Goal: Information Seeking & Learning: Learn about a topic

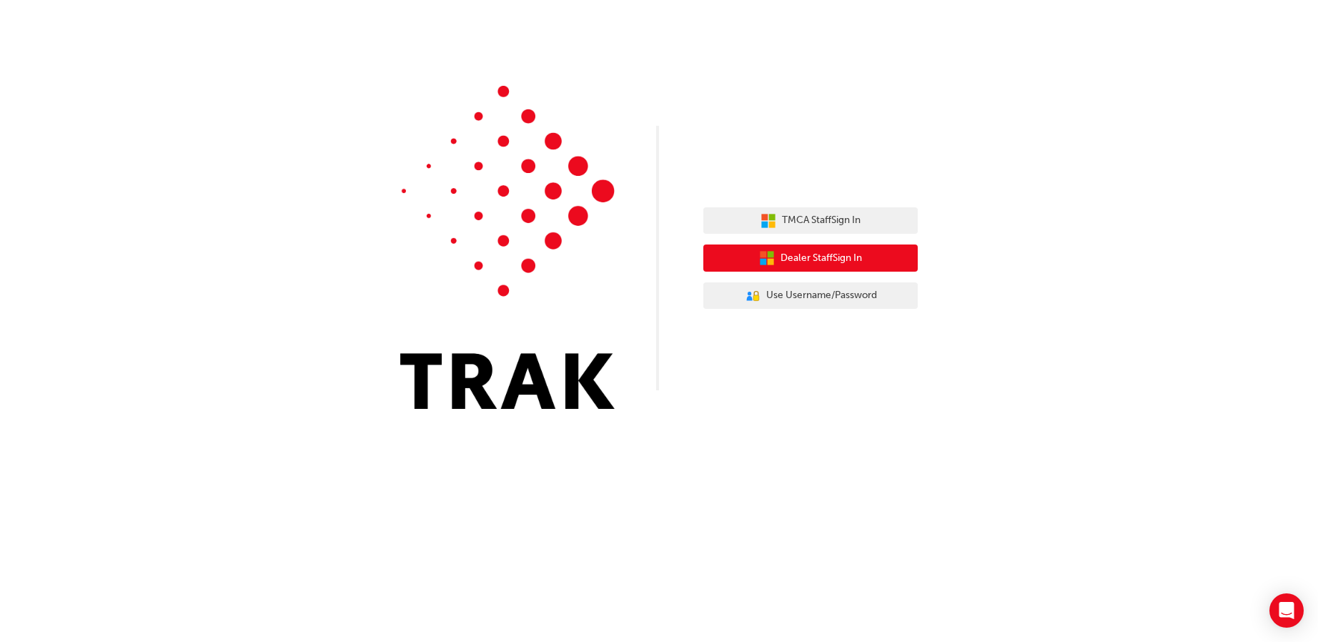
click at [760, 257] on icon "button" at bounding box center [763, 254] width 6 height 6
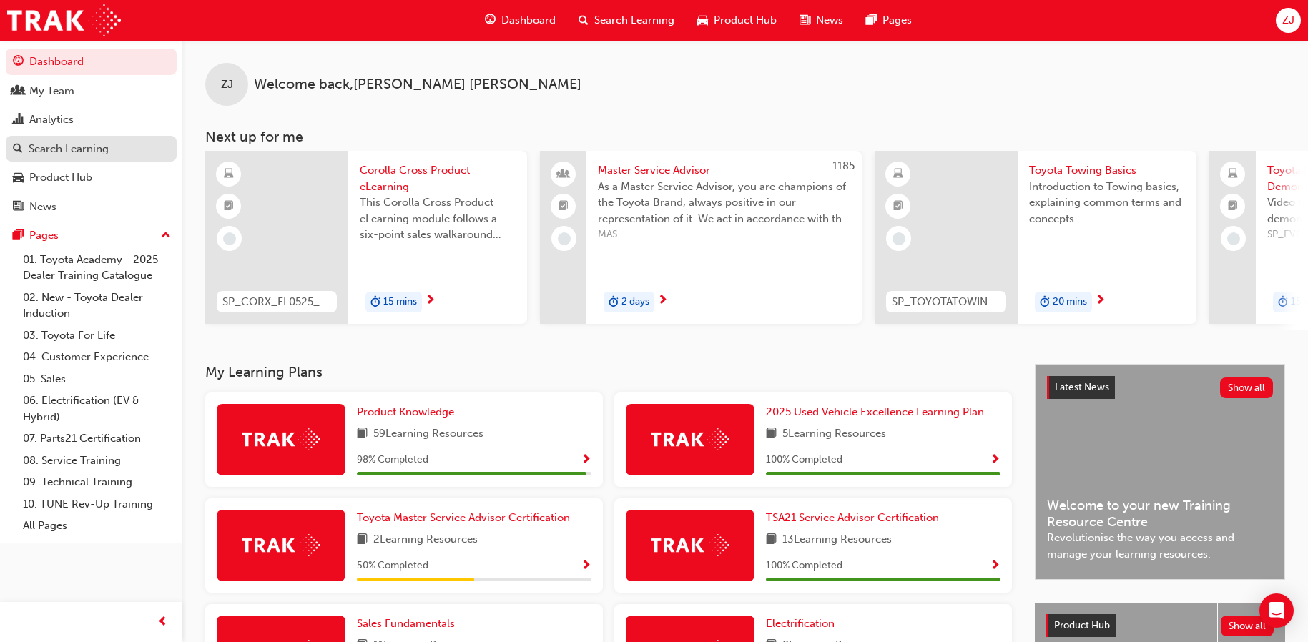
click at [88, 150] on div "Search Learning" at bounding box center [69, 149] width 80 height 16
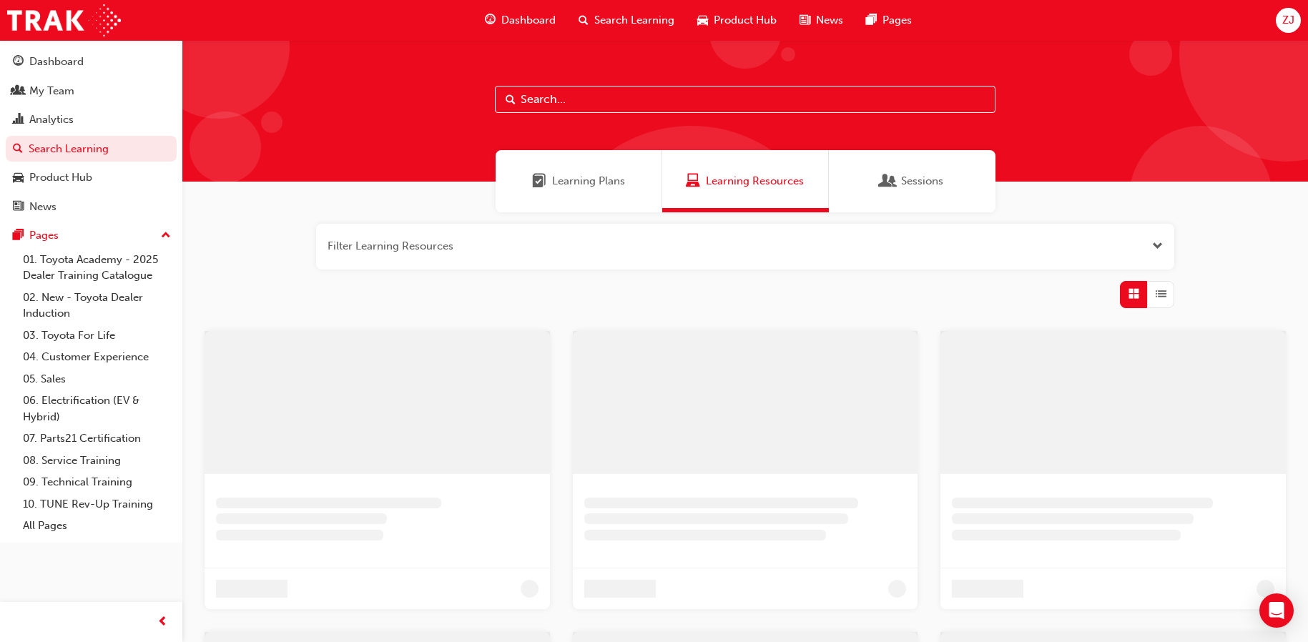
click at [642, 104] on input "text" at bounding box center [745, 99] width 500 height 27
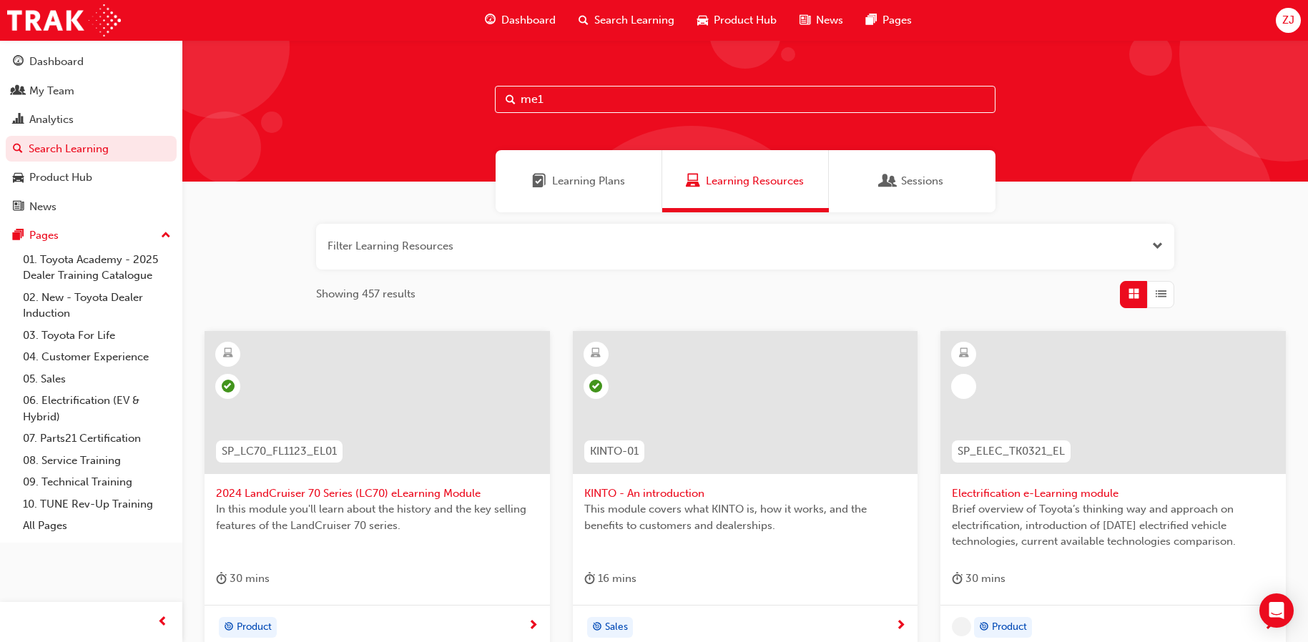
type input "me1"
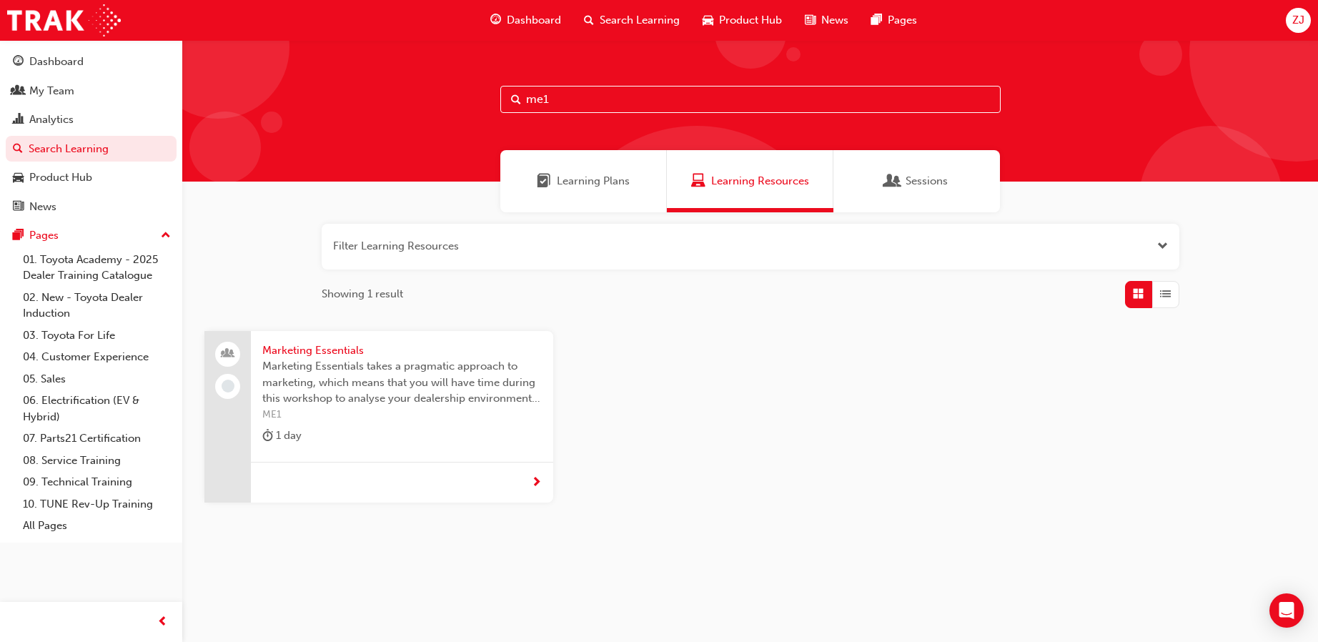
click at [320, 350] on span "Marketing Essentials" at bounding box center [402, 350] width 280 height 16
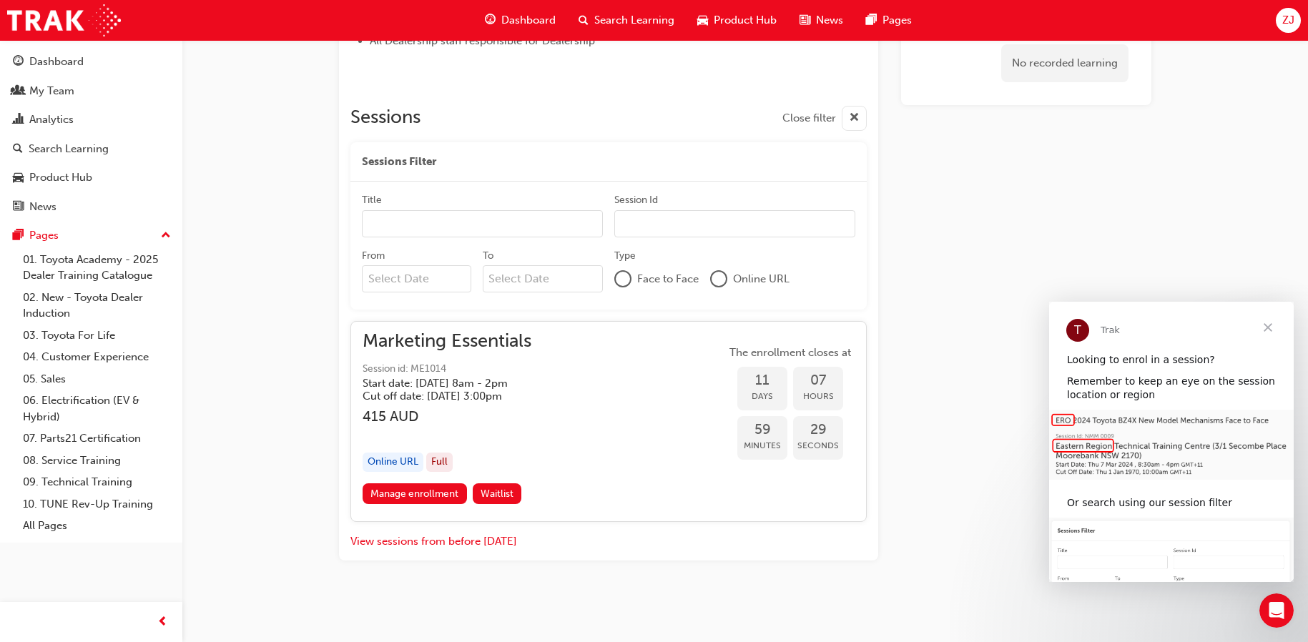
click at [1275, 330] on span "Close" at bounding box center [1267, 327] width 51 height 51
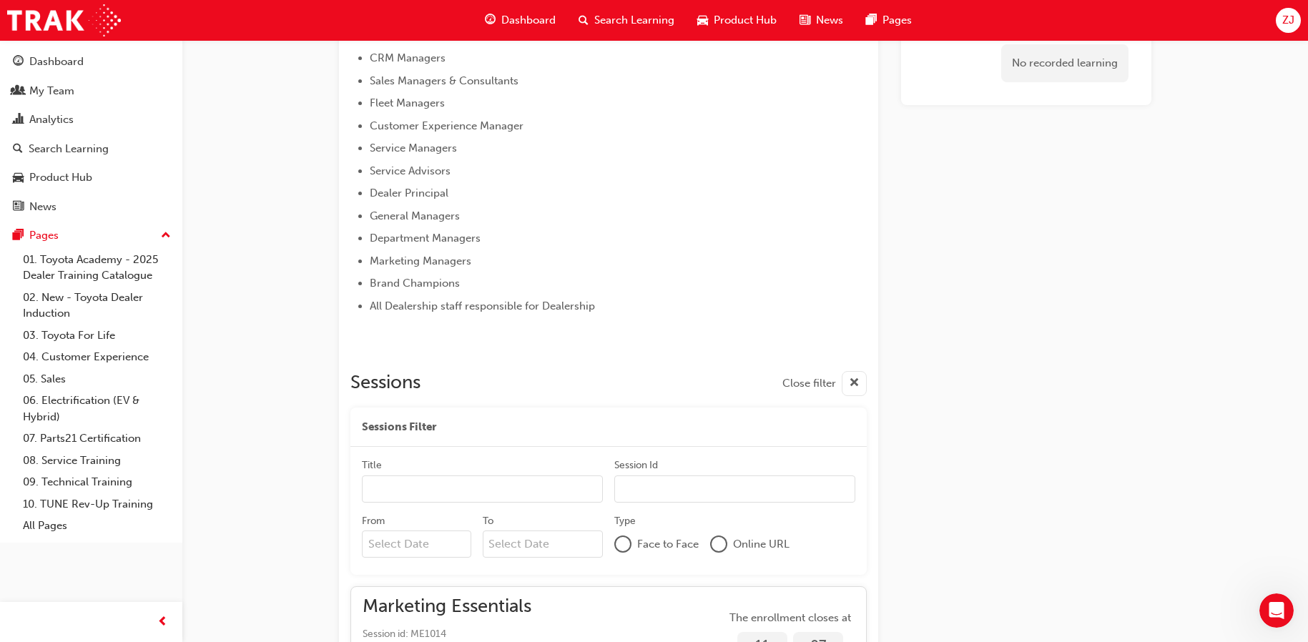
scroll to position [786, 0]
